Goal: Book appointment/travel/reservation

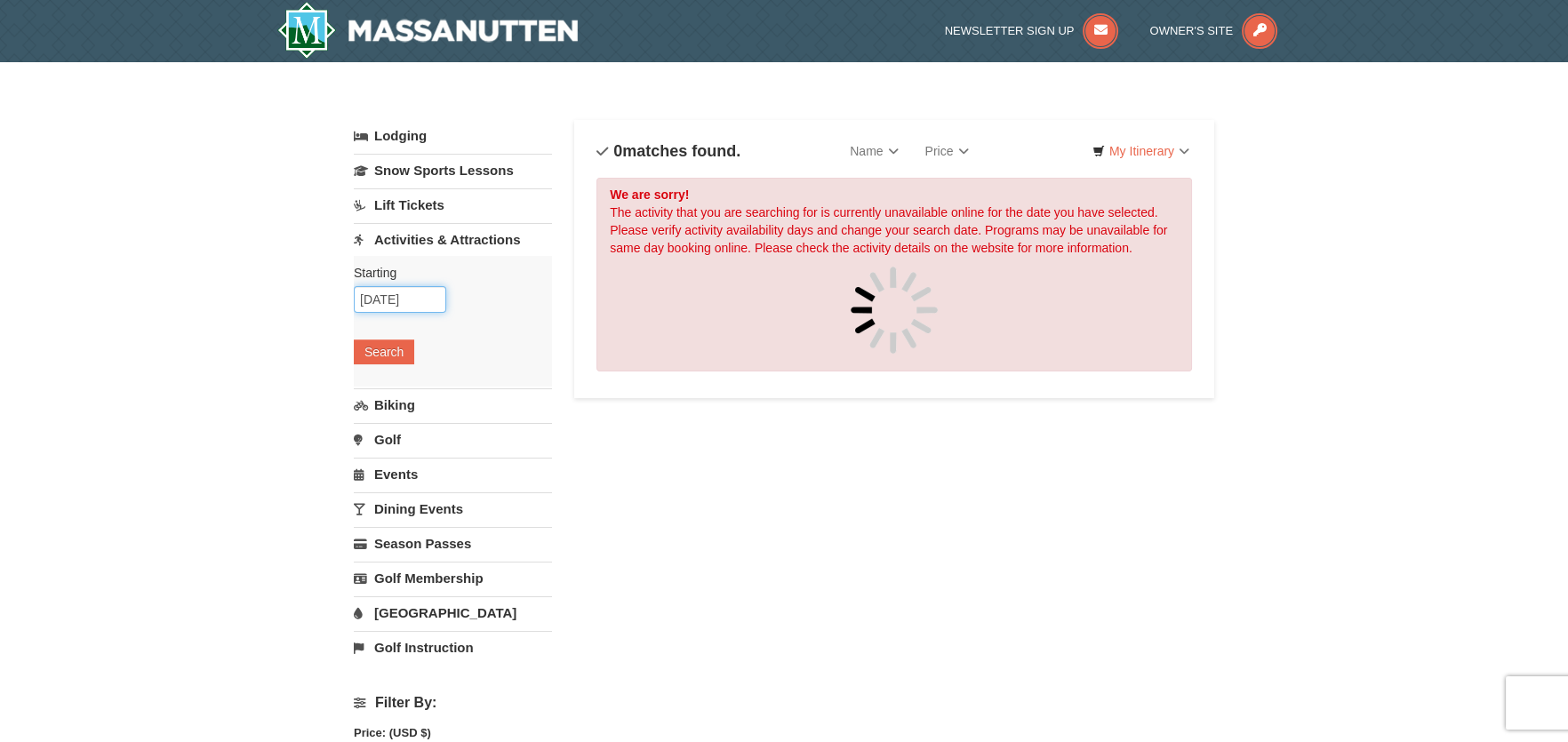
click at [432, 299] on input "[DATE]" at bounding box center [400, 300] width 92 height 27
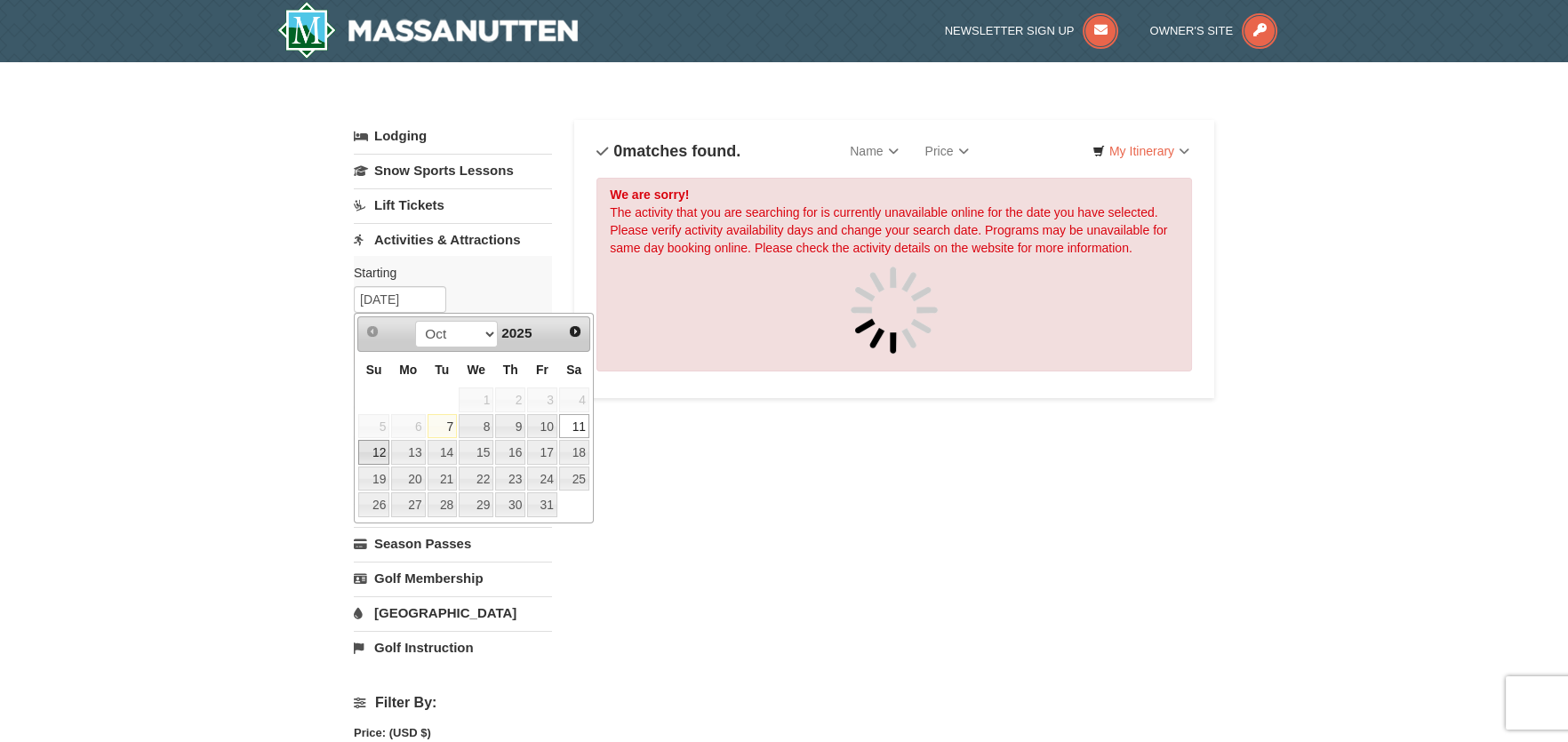
click at [385, 452] on link "12" at bounding box center [374, 452] width 31 height 25
type input "10/12/2025"
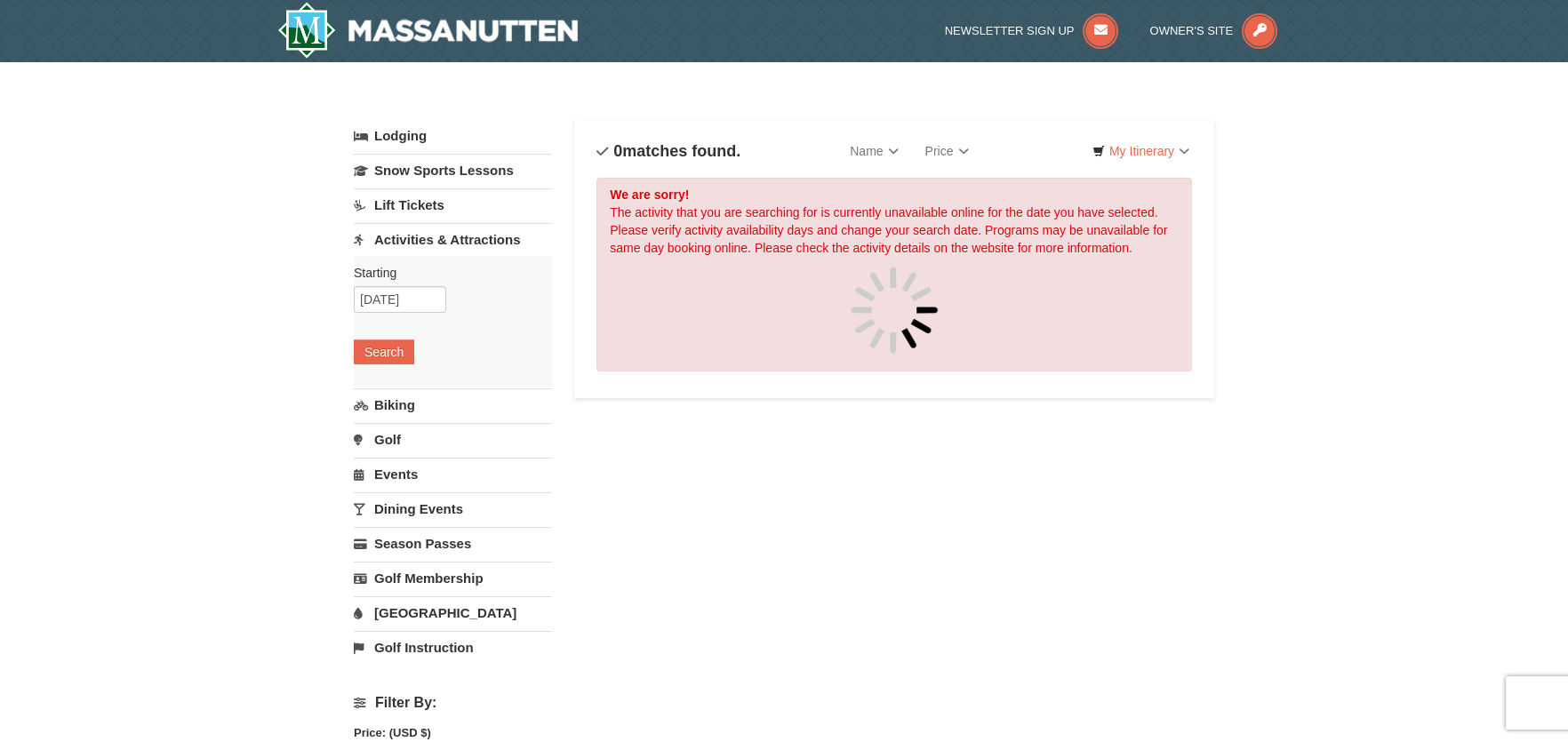
click at [393, 336] on div "Starting Please format dates MM/DD/YYYY 10/12/2025 Search" at bounding box center [452, 321] width 198 height 130
click at [402, 352] on button "Search" at bounding box center [383, 352] width 60 height 25
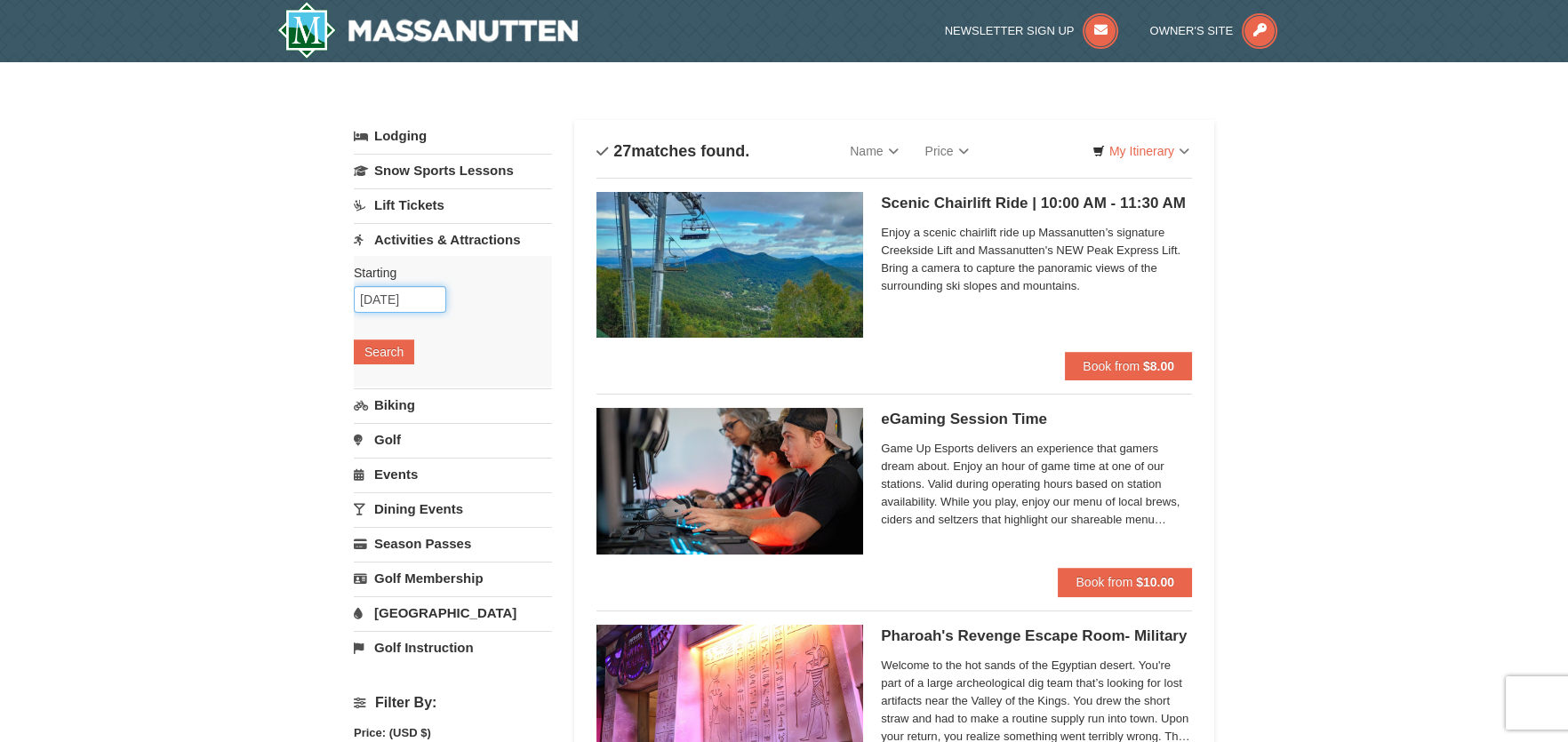
click at [433, 302] on input "[DATE]" at bounding box center [400, 300] width 92 height 27
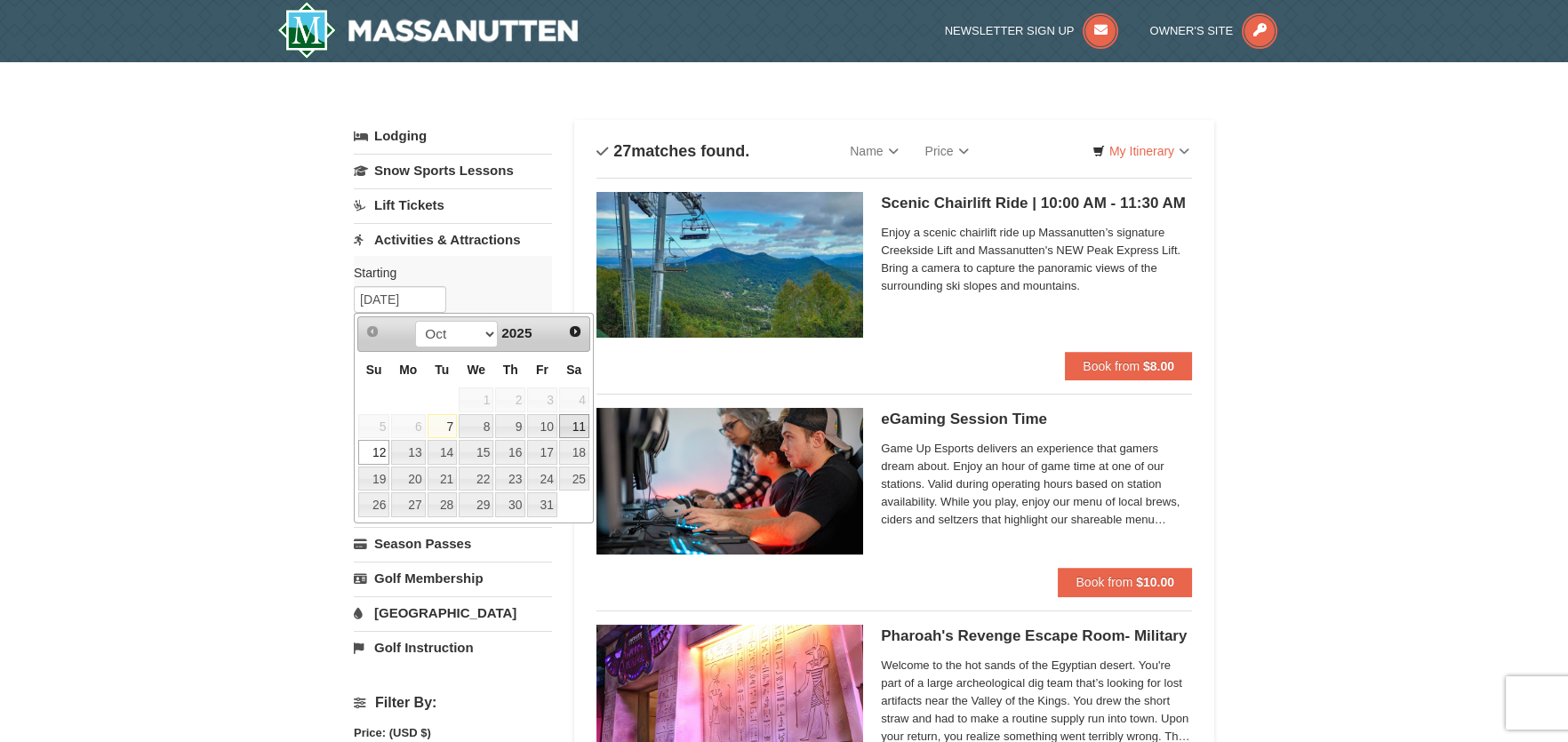
click at [578, 431] on link "11" at bounding box center [574, 427] width 31 height 25
type input "[DATE]"
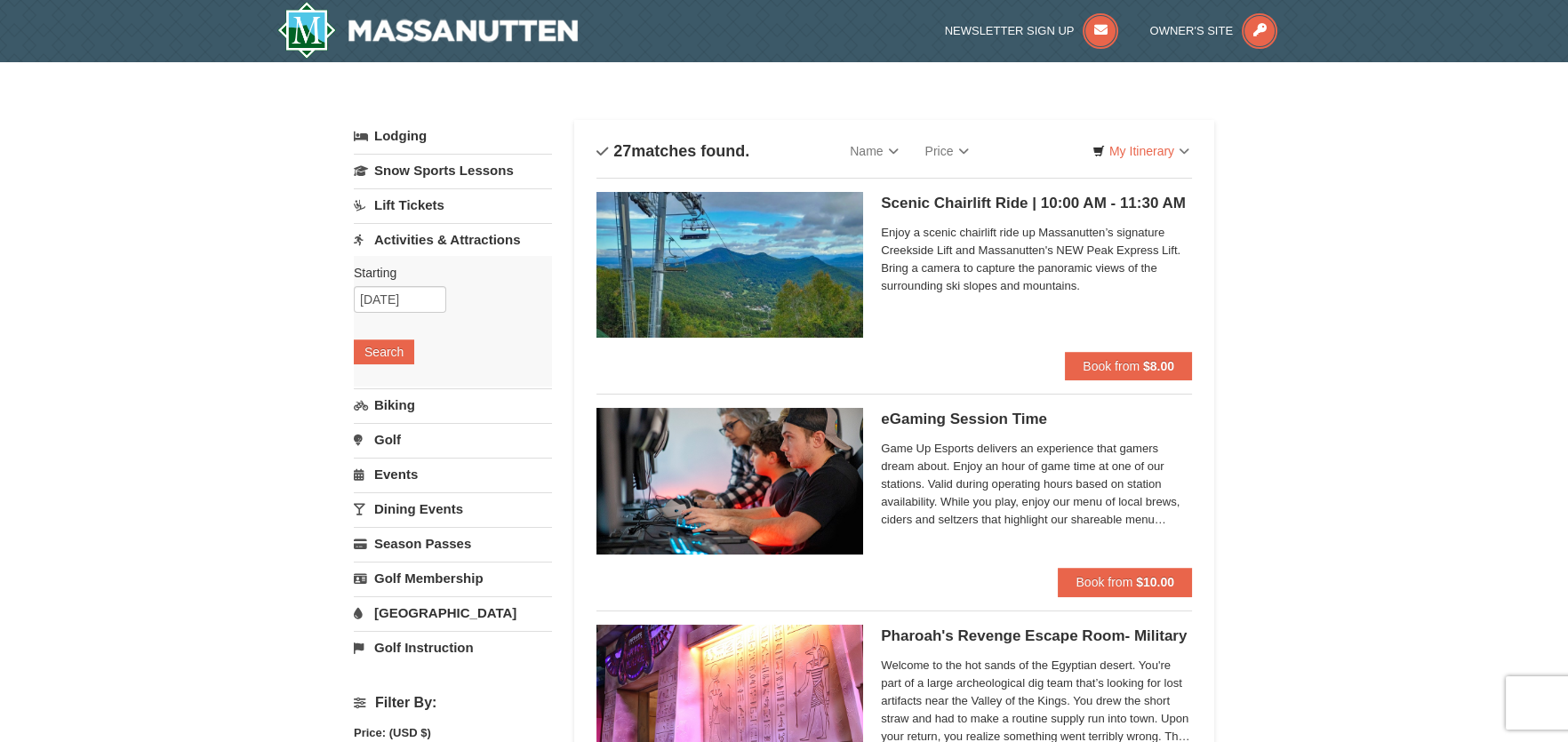
click at [410, 373] on div "Starting Please format dates MM/DD/YYYY Please format dates MM/DD/YYYY 10/11/20…" at bounding box center [452, 321] width 198 height 130
click at [392, 348] on button "Search" at bounding box center [383, 352] width 60 height 25
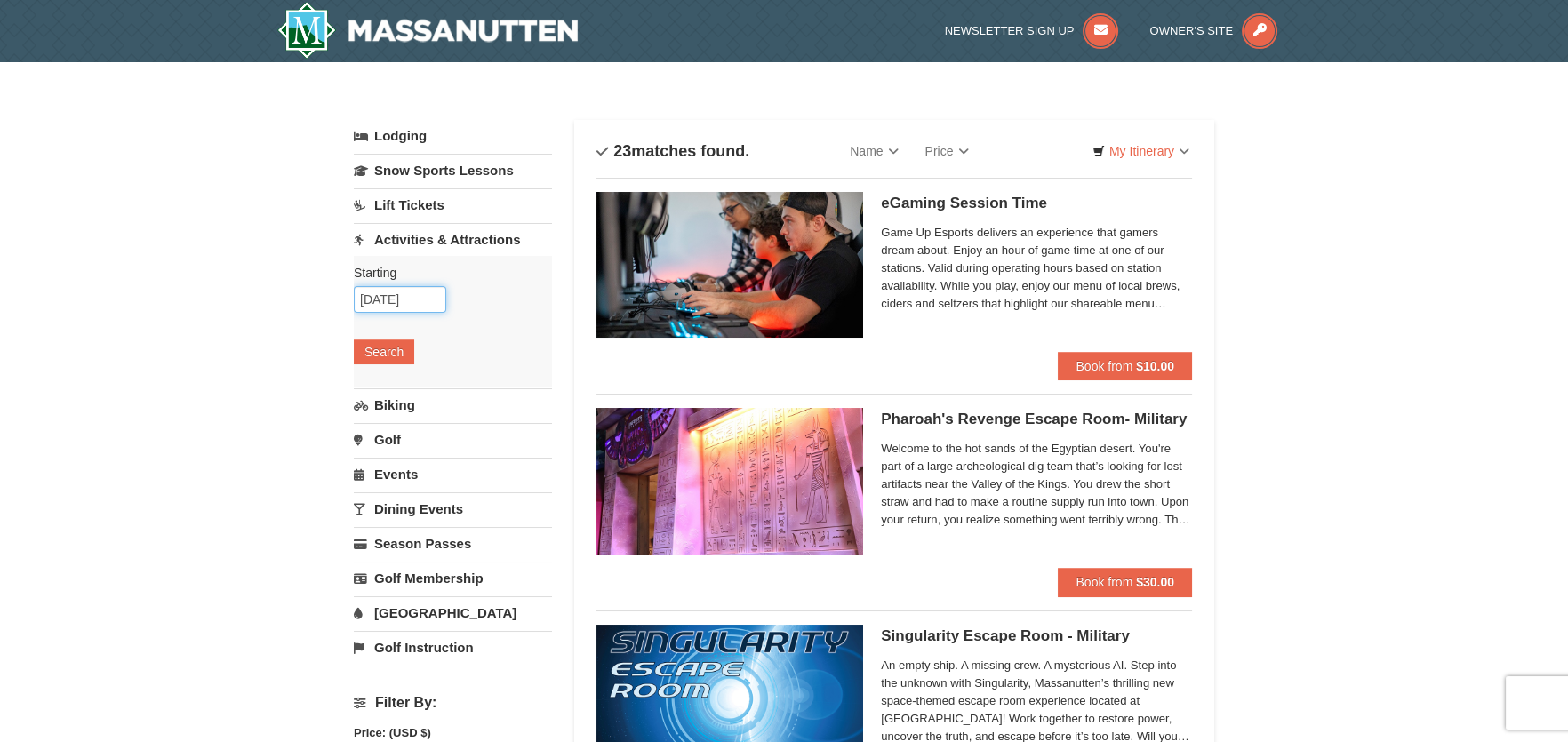
click at [421, 296] on input "[DATE]" at bounding box center [400, 300] width 92 height 27
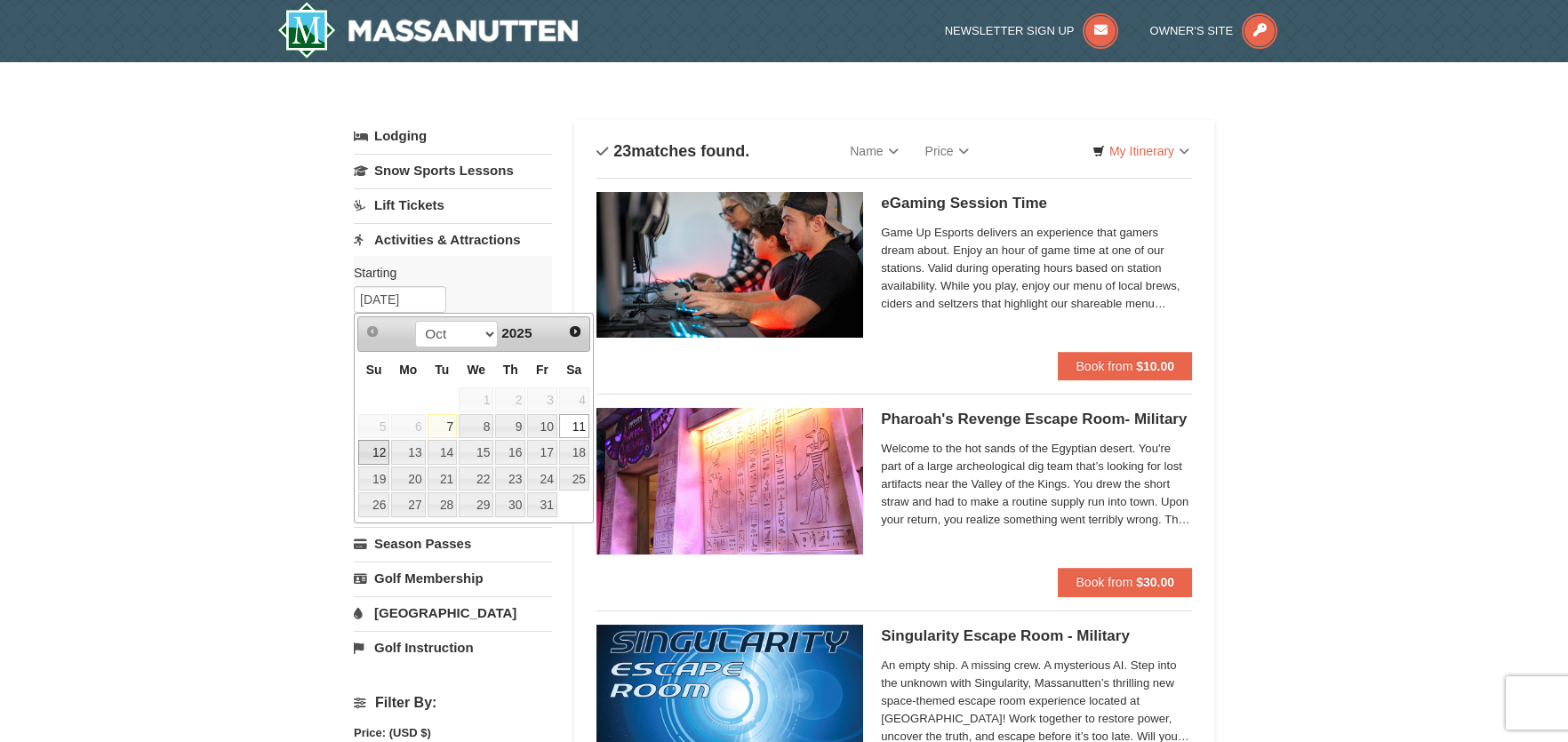
click at [384, 452] on link "12" at bounding box center [374, 452] width 31 height 25
type input "10/12/2025"
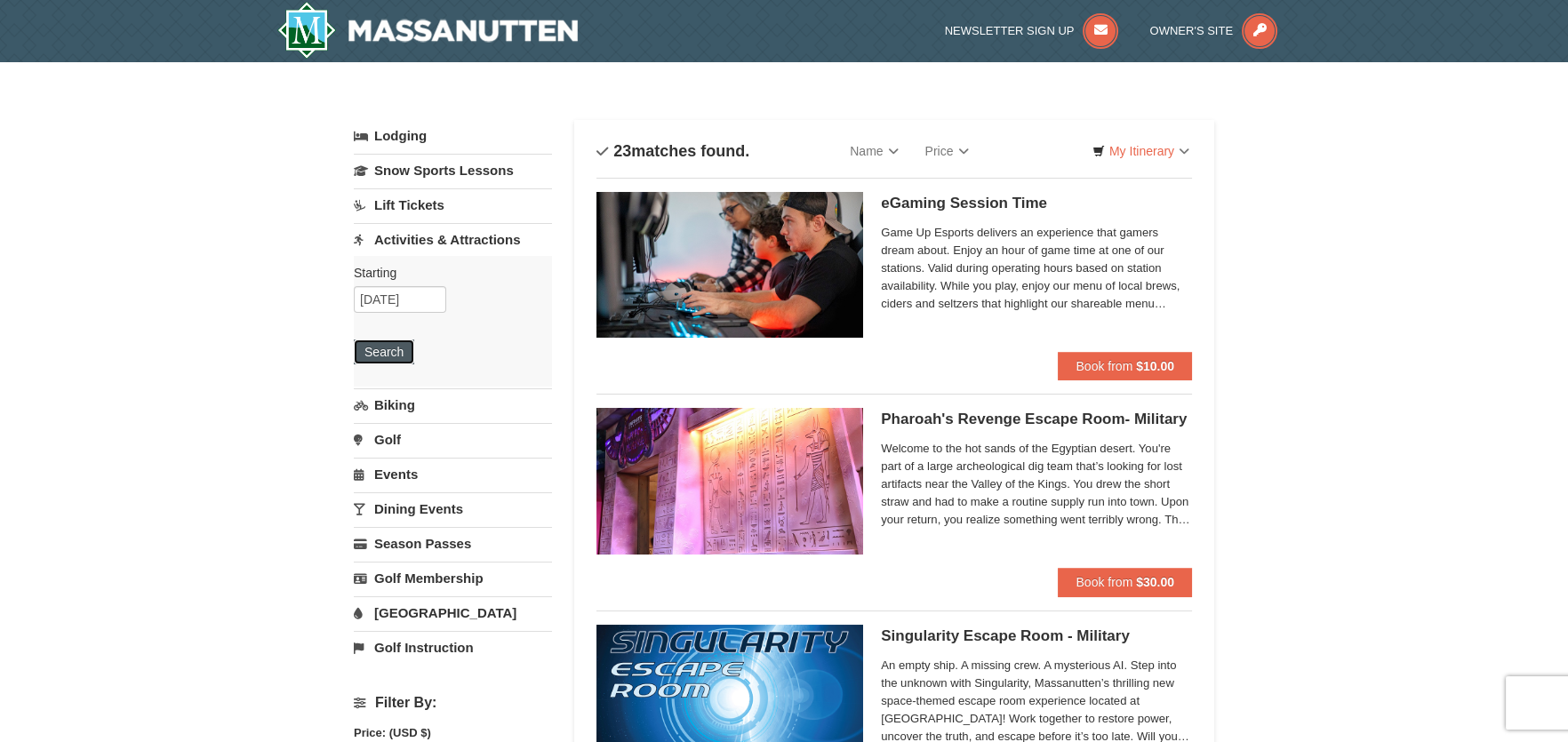
click at [385, 350] on button "Search" at bounding box center [383, 352] width 60 height 25
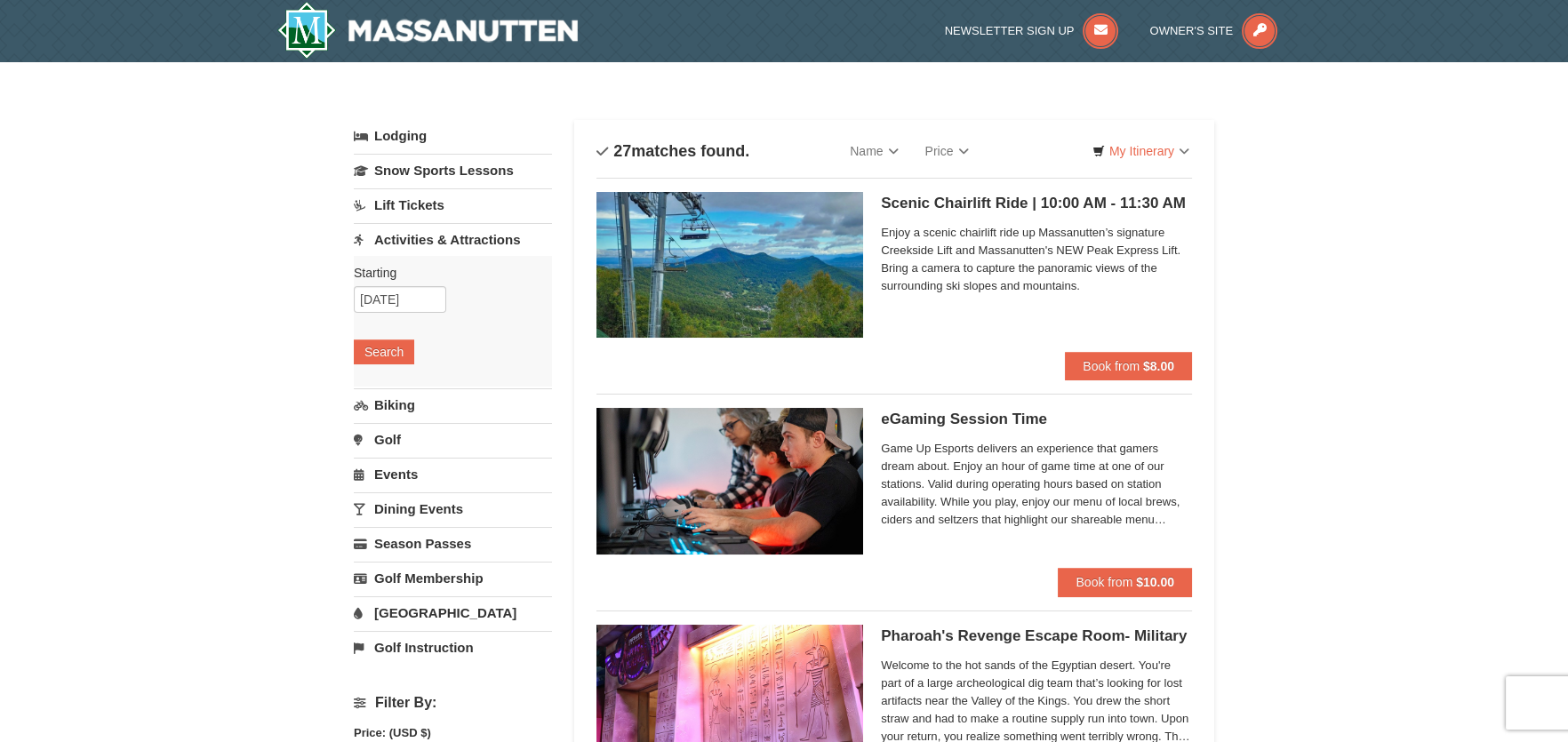
click at [787, 263] on img at bounding box center [729, 265] width 266 height 146
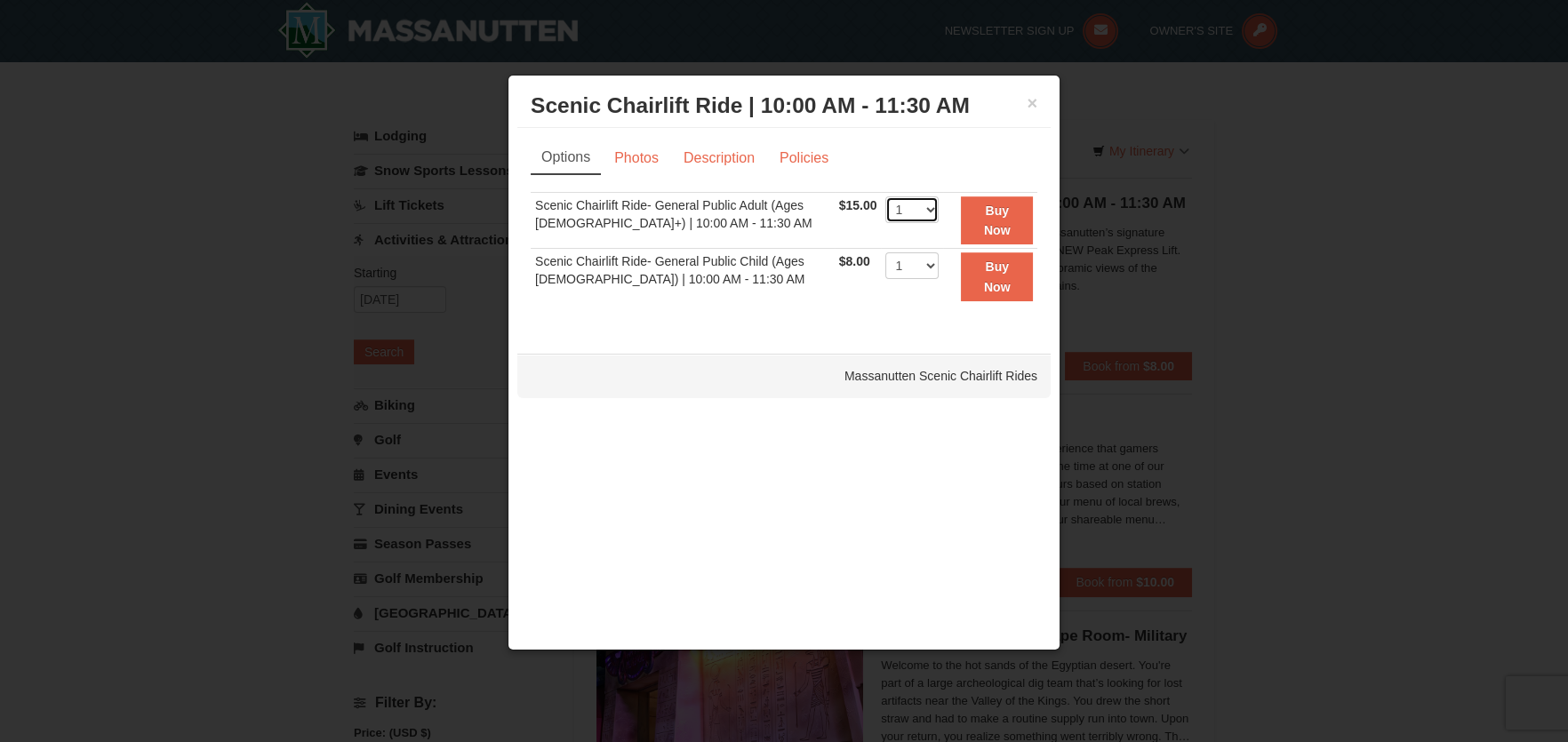
click at [927, 214] on select "1 2 3 4 5 6 7 8 9 10 11 12 13 14 15 16 17 18 19 20 21 22" at bounding box center [912, 210] width 54 height 27
select select "4"
click at [886, 197] on select "1 2 3 4 5 6 7 8 9 10 11 12 13 14 15 16 17 18 19 20 21 22" at bounding box center [912, 210] width 54 height 27
click at [708, 158] on link "Description" at bounding box center [719, 157] width 94 height 34
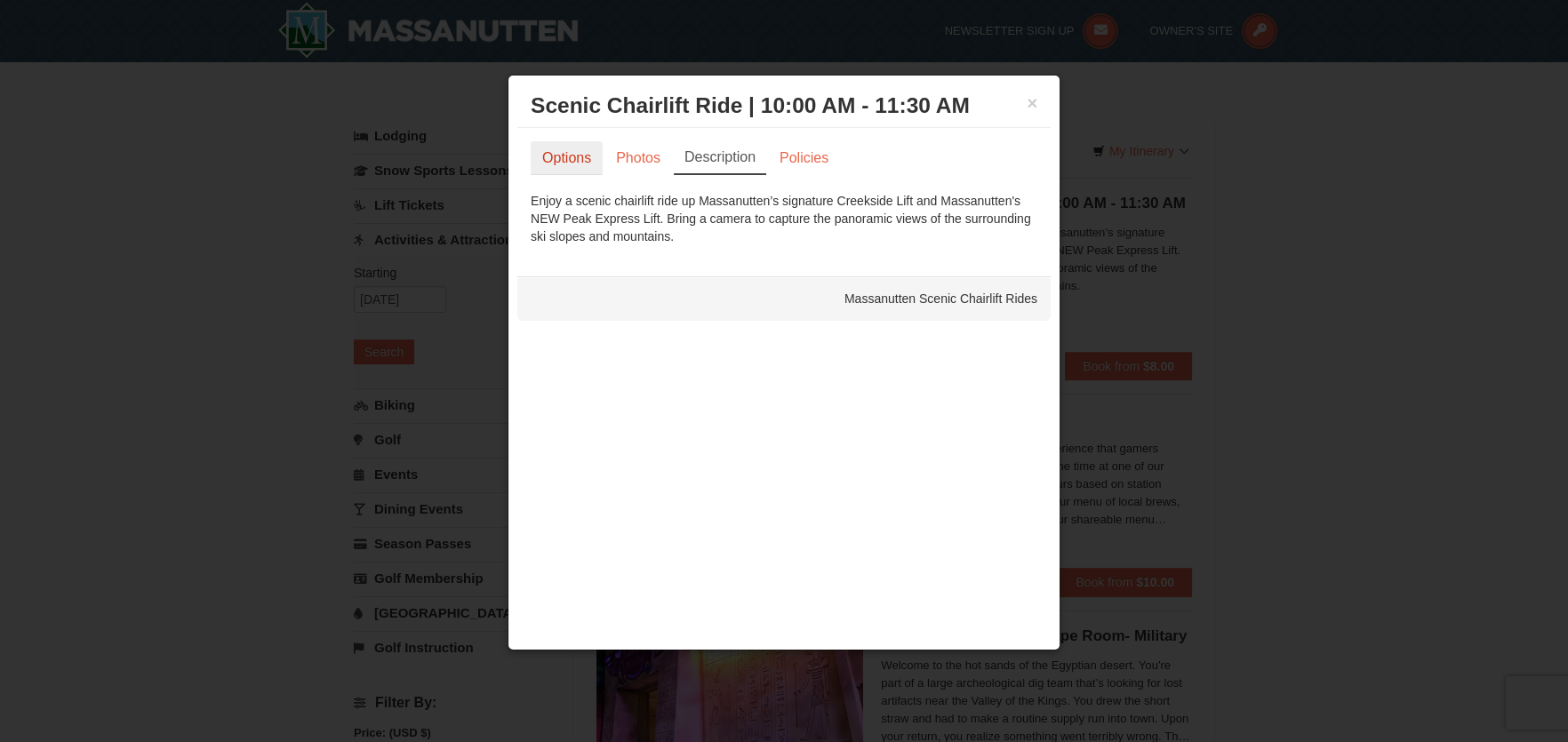
click at [580, 153] on link "Options" at bounding box center [566, 157] width 72 height 34
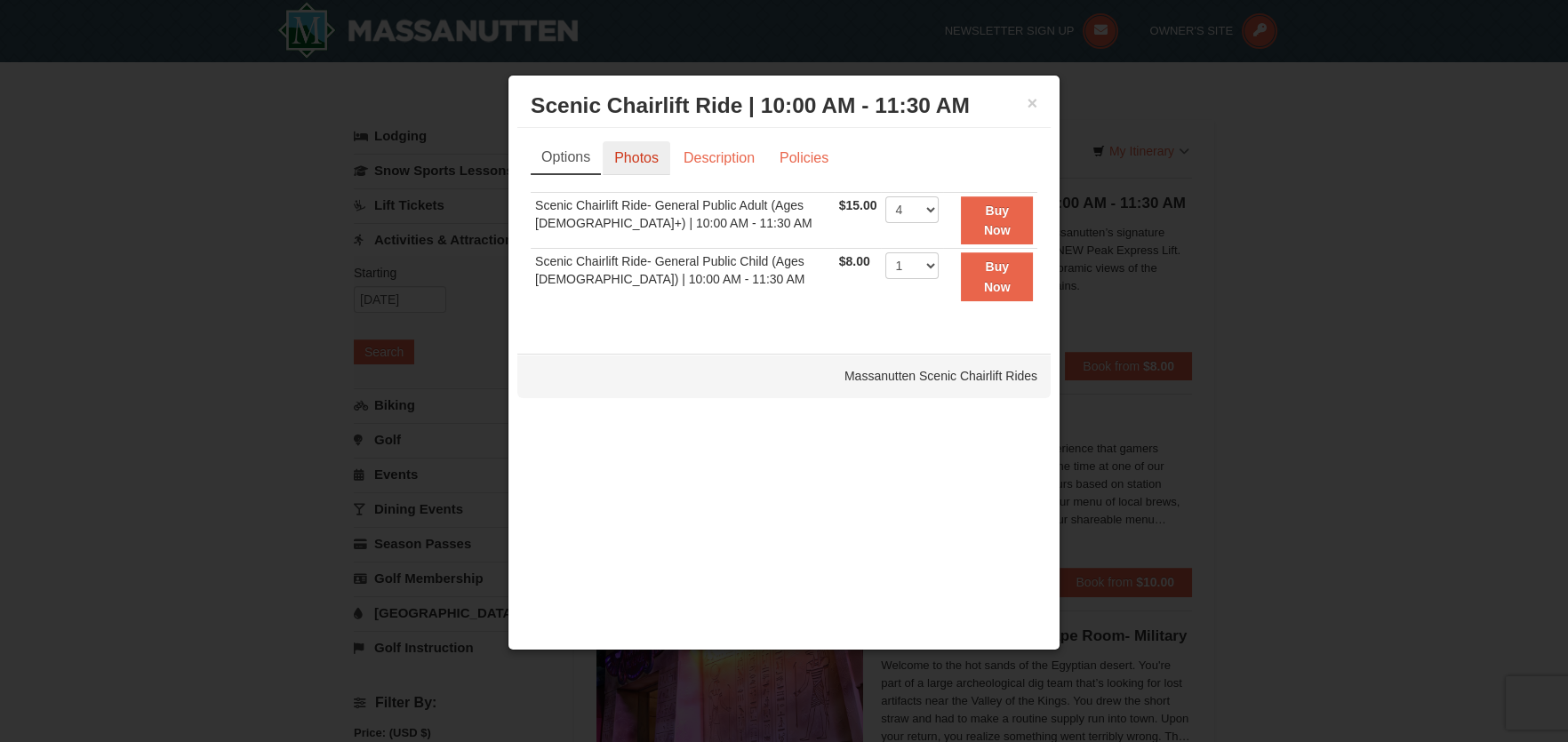
click at [639, 161] on link "Photos" at bounding box center [636, 157] width 67 height 34
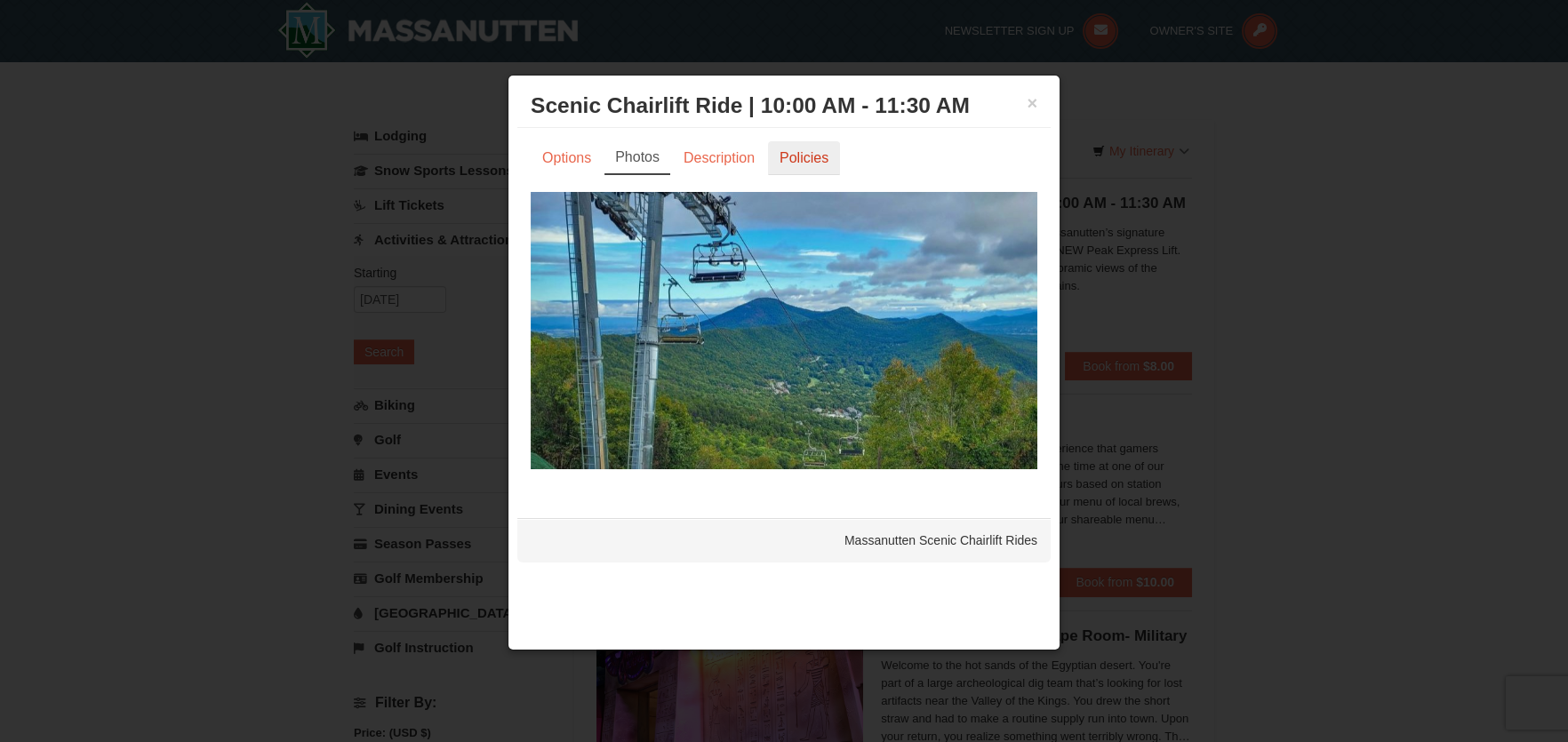
click at [775, 149] on link "Policies" at bounding box center [803, 157] width 72 height 34
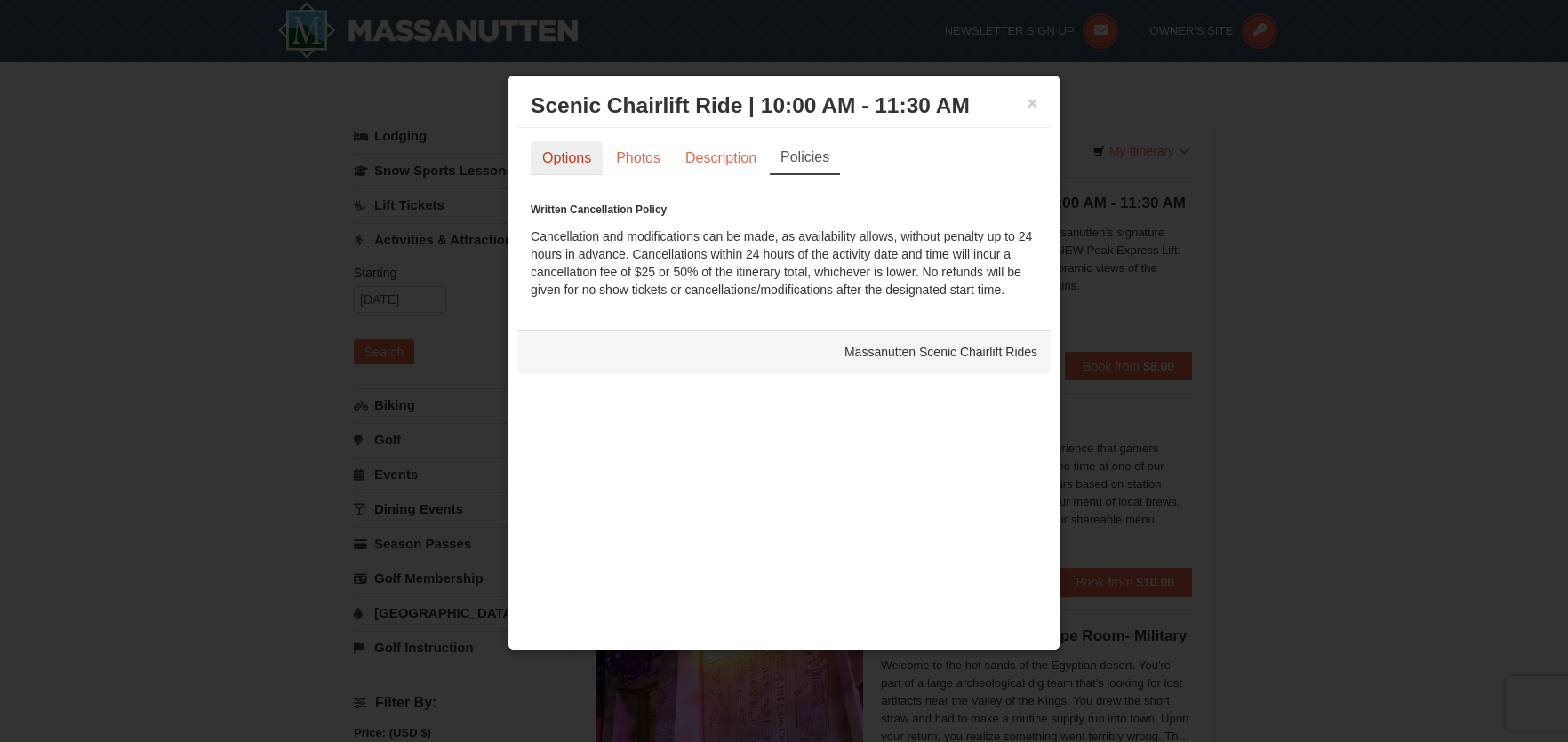
click at [585, 149] on link "Options" at bounding box center [566, 157] width 72 height 34
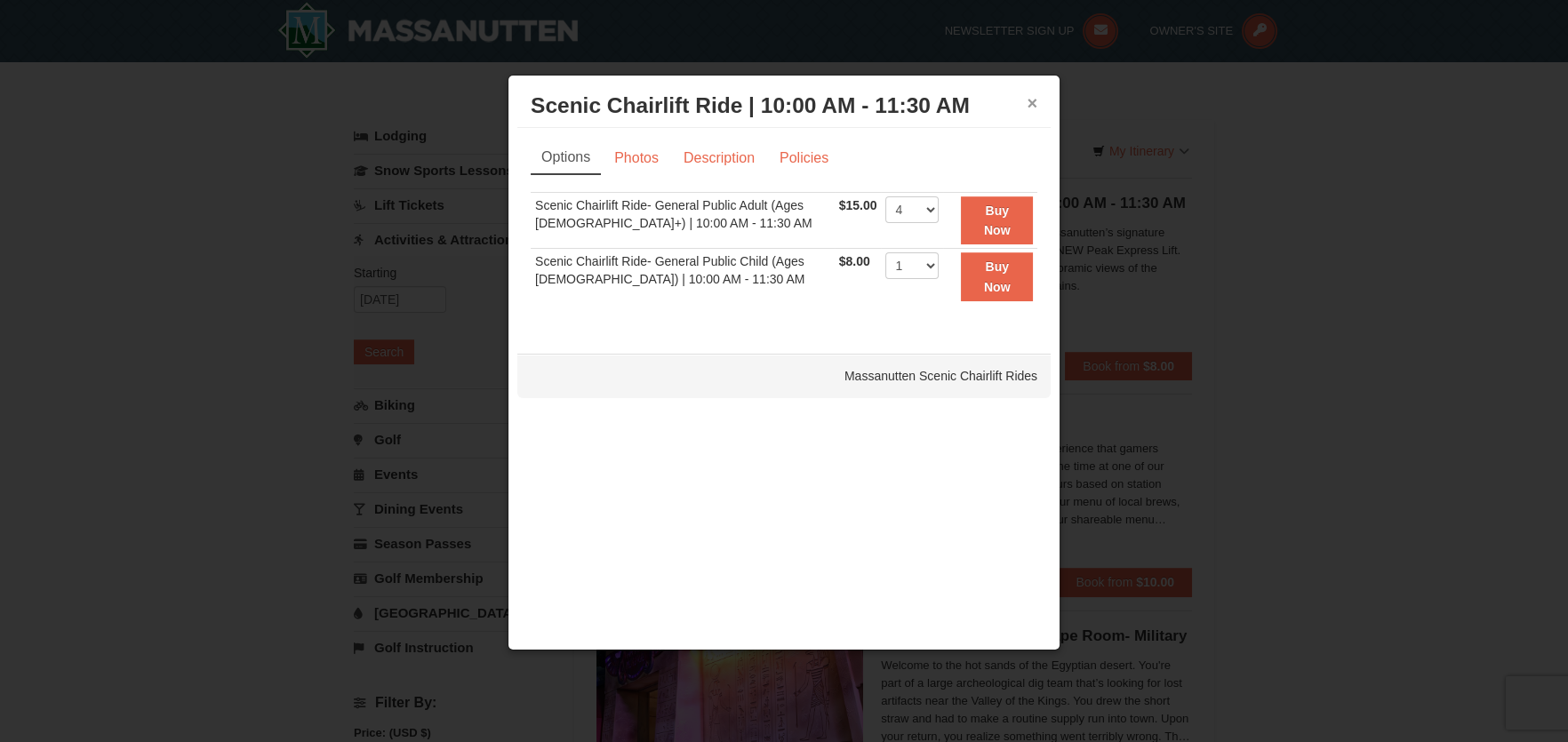
click at [1030, 104] on button "×" at bounding box center [1031, 103] width 11 height 18
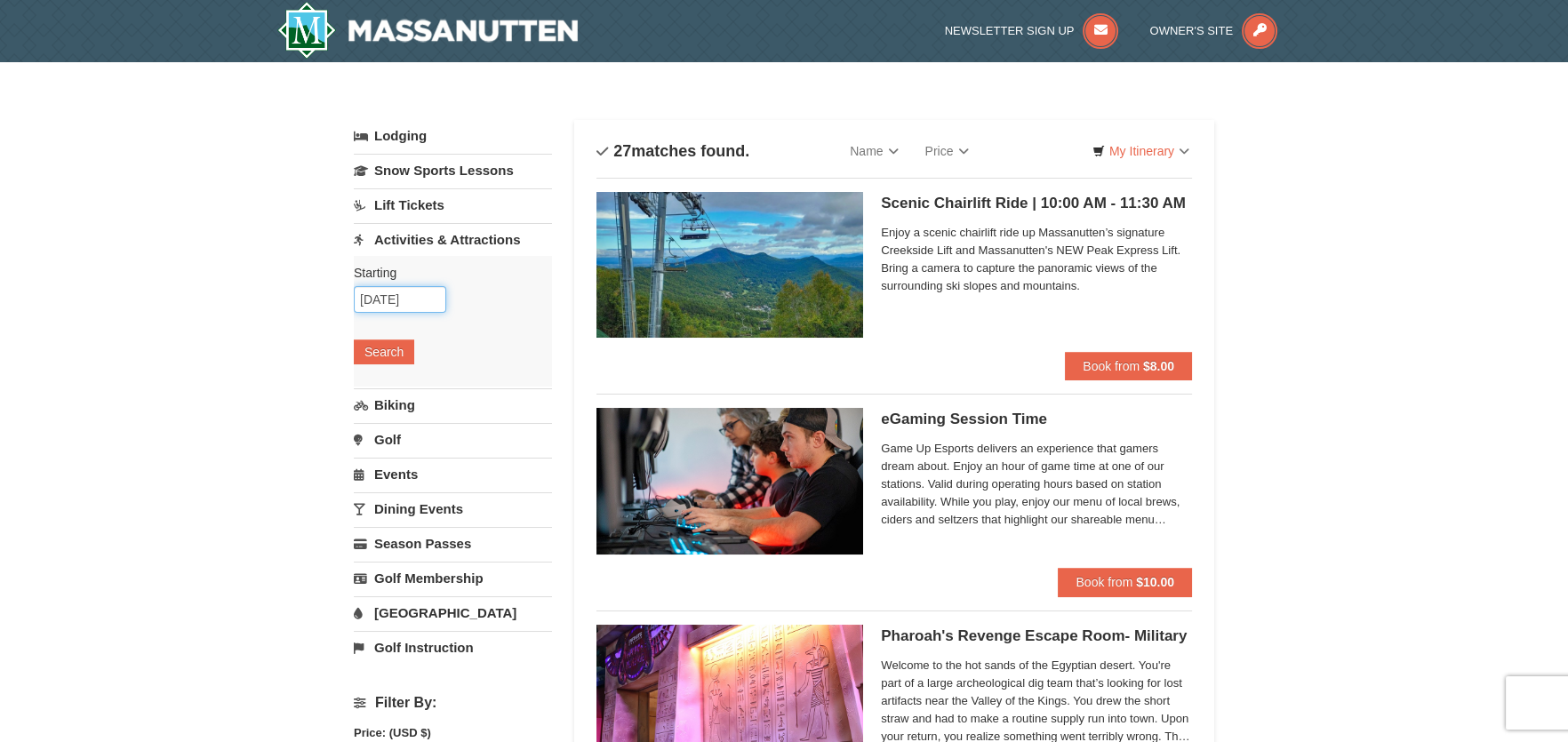
click at [414, 292] on input "10/12/2025" at bounding box center [400, 300] width 92 height 27
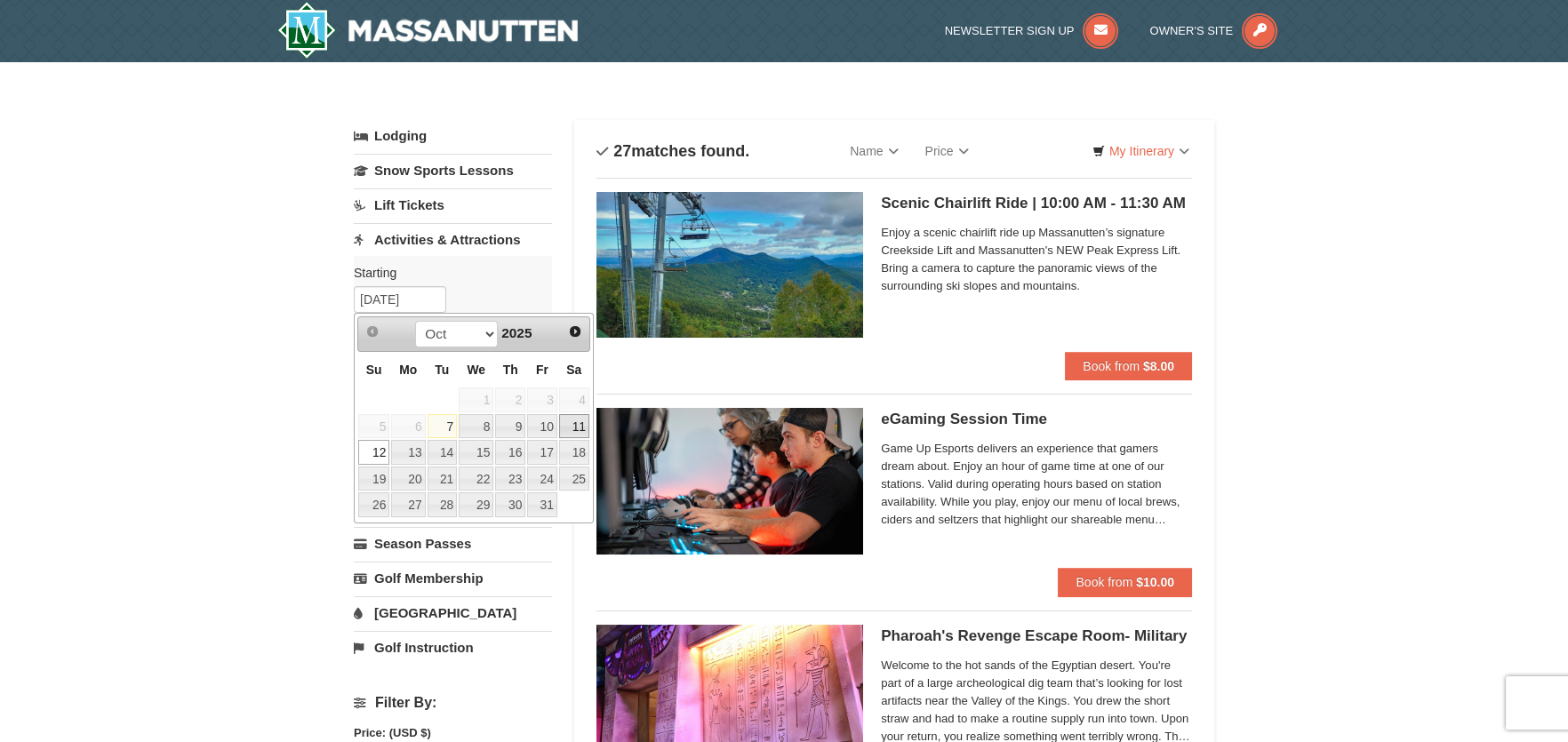
click at [571, 424] on link "11" at bounding box center [574, 427] width 31 height 25
type input "[DATE]"
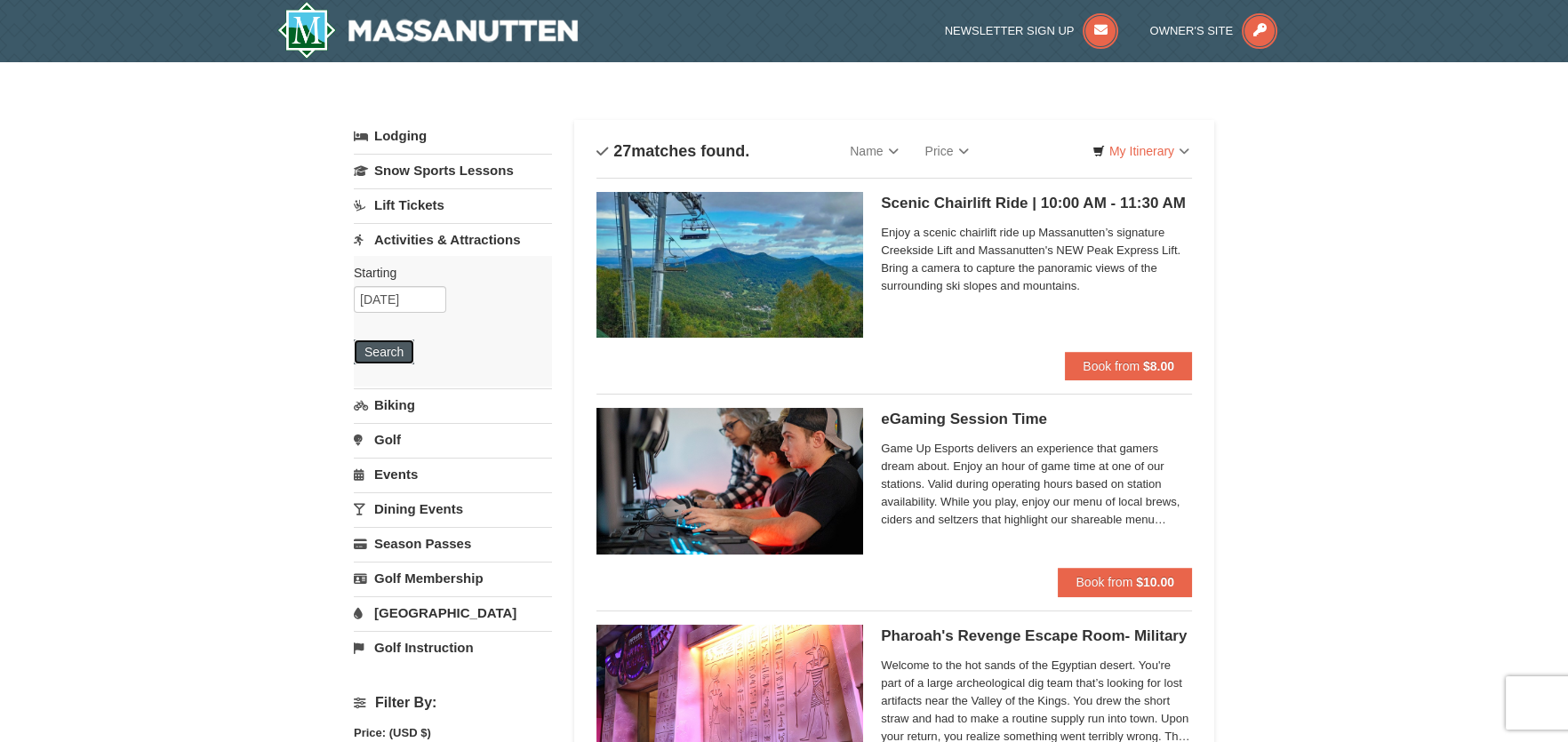
click at [387, 356] on button "Search" at bounding box center [383, 352] width 60 height 25
